Goal: Consume media (video, audio): Consume media (video, audio)

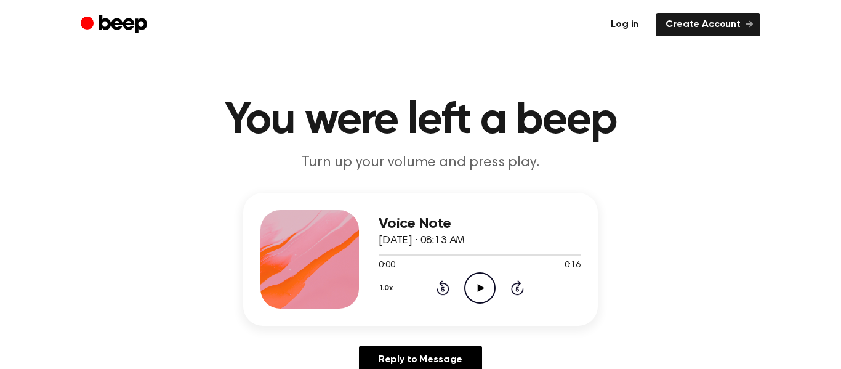
click at [646, 22] on link "Log in" at bounding box center [624, 24] width 47 height 23
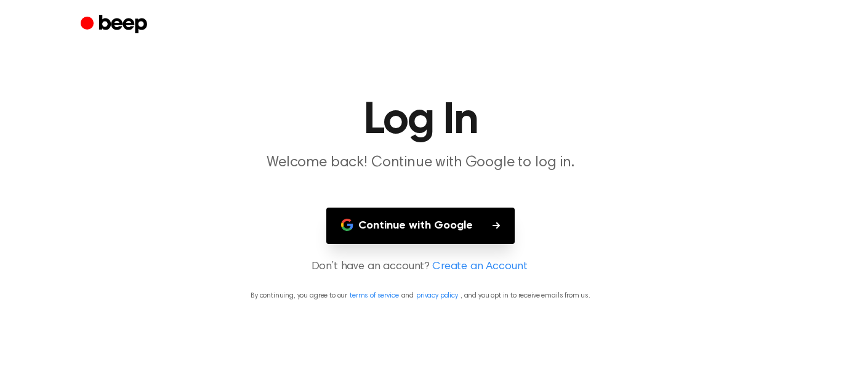
click at [480, 221] on button "Continue with Google" at bounding box center [420, 226] width 188 height 36
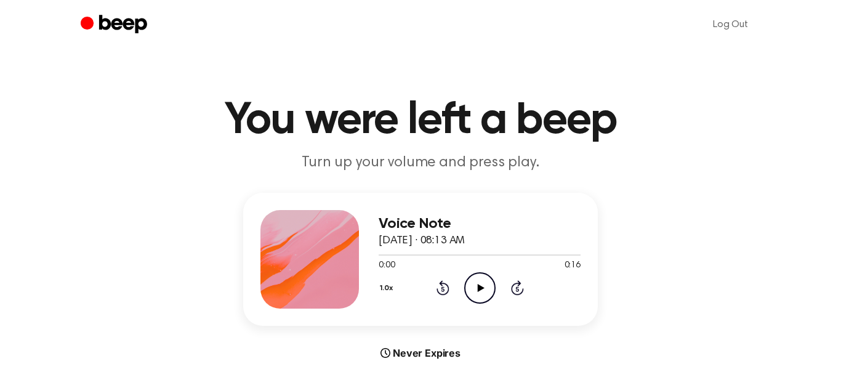
click at [472, 294] on icon "Play Audio" at bounding box center [479, 287] width 31 height 31
click at [482, 287] on icon at bounding box center [480, 288] width 6 height 8
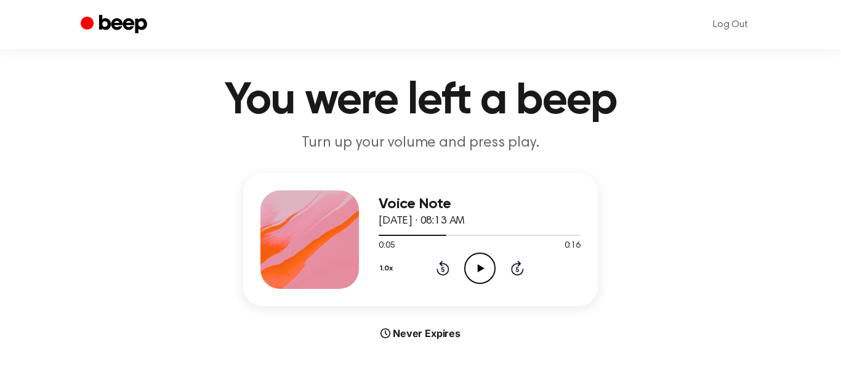
scroll to position [26, 0]
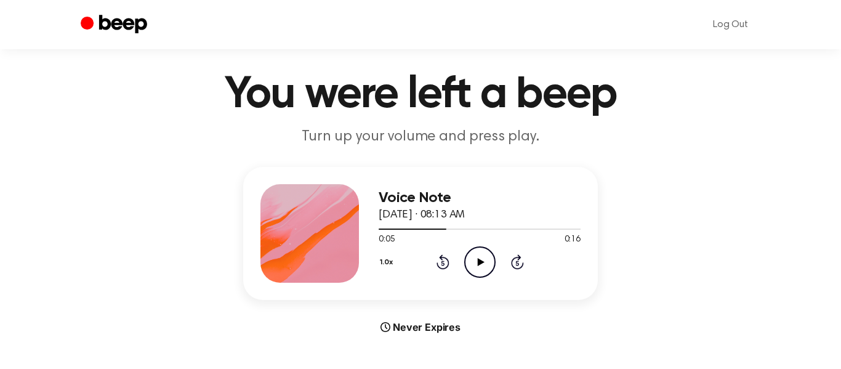
click at [443, 258] on icon at bounding box center [443, 261] width 13 height 15
click at [443, 266] on icon "Rewind 5 seconds" at bounding box center [443, 262] width 14 height 16
click at [284, 322] on div "Never Expires" at bounding box center [420, 327] width 355 height 15
click at [480, 253] on icon "Play Audio" at bounding box center [479, 261] width 31 height 31
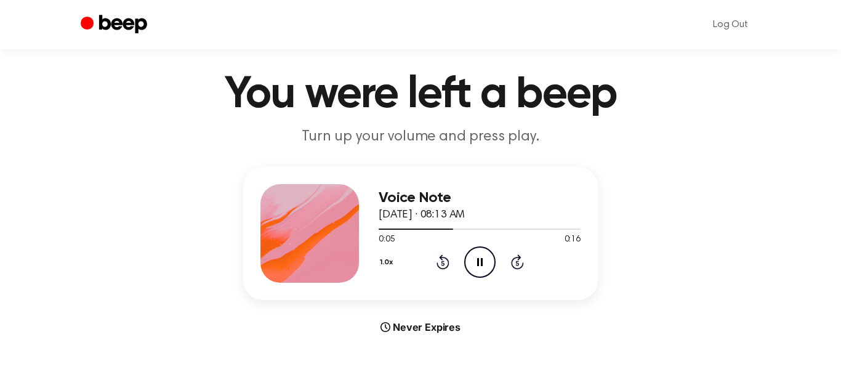
click at [480, 253] on icon "Pause Audio" at bounding box center [479, 261] width 31 height 31
click at [434, 262] on div "1.0x Rewind 5 seconds Play Audio Skip 5 seconds" at bounding box center [480, 261] width 202 height 31
click at [439, 261] on icon "Rewind 5 seconds" at bounding box center [443, 262] width 14 height 16
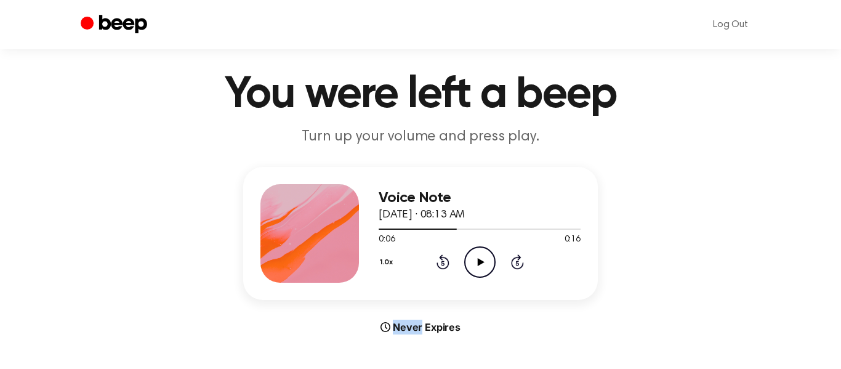
click at [439, 261] on icon "Rewind 5 seconds" at bounding box center [443, 262] width 14 height 16
click at [382, 263] on button "1.0x" at bounding box center [388, 262] width 19 height 21
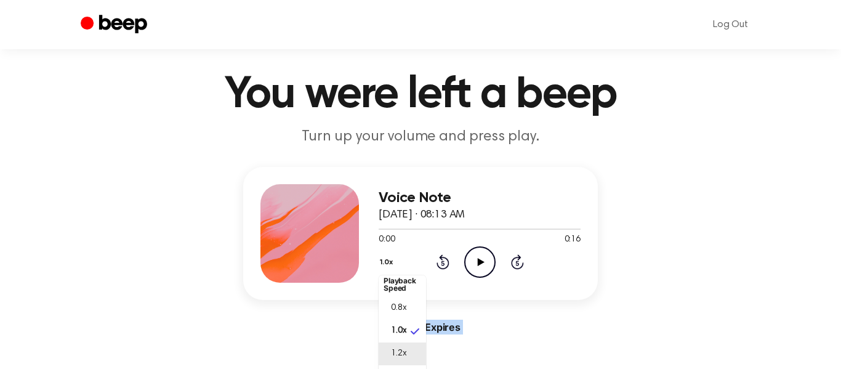
click at [403, 359] on span "1.2x" at bounding box center [398, 353] width 15 height 13
click at [468, 261] on icon "Play Audio" at bounding box center [479, 261] width 31 height 31
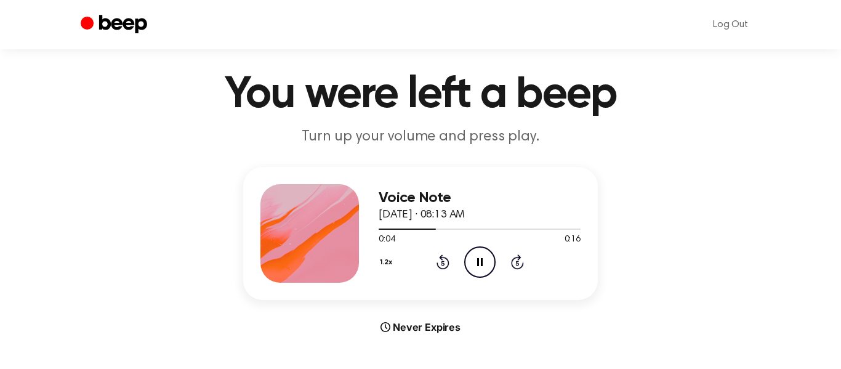
click at [468, 261] on icon "Pause Audio" at bounding box center [479, 261] width 31 height 31
click at [389, 264] on button "1.2x" at bounding box center [388, 262] width 18 height 21
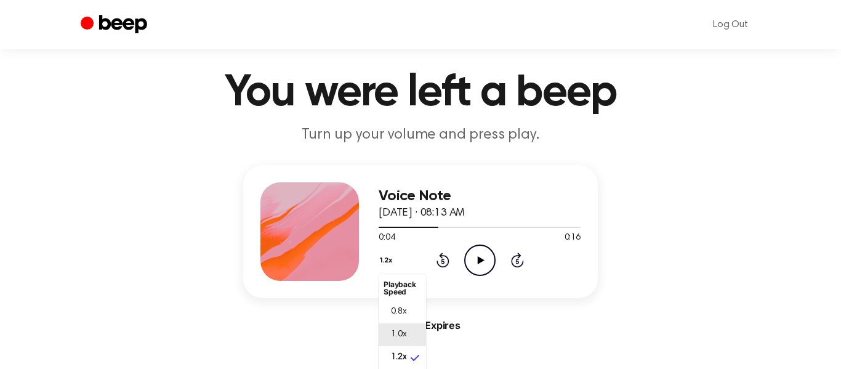
click at [392, 330] on span "1.0x" at bounding box center [398, 334] width 15 height 13
click at [442, 257] on icon at bounding box center [443, 260] width 13 height 15
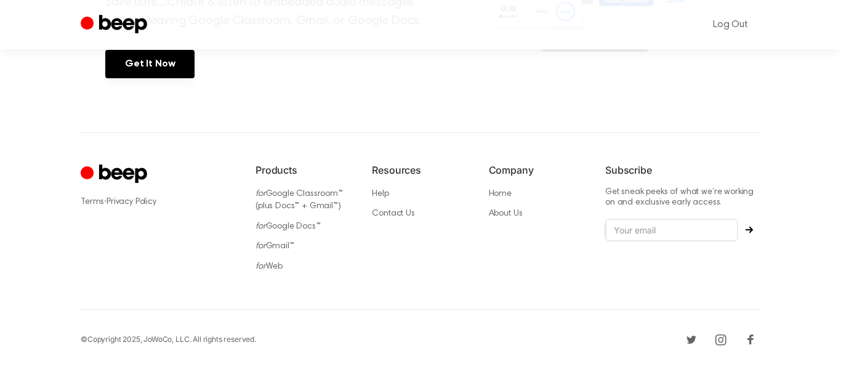
scroll to position [0, 0]
